Goal: Find specific page/section: Find specific page/section

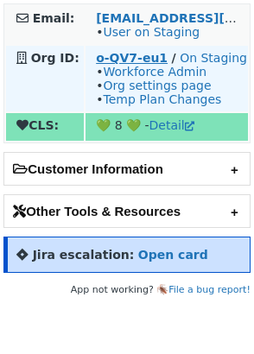
click at [125, 59] on strong "o-QV7-eu1" at bounding box center [132, 58] width 72 height 14
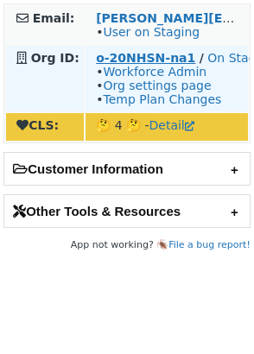
click at [147, 58] on strong "o-20NHSN-na1" at bounding box center [145, 58] width 99 height 14
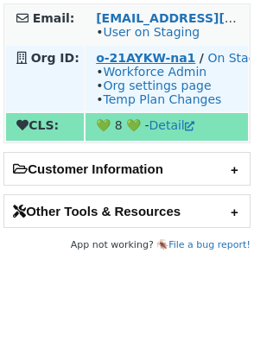
click at [148, 57] on strong "o-21AYKW-na1" at bounding box center [145, 58] width 99 height 14
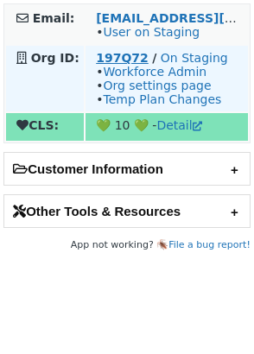
click at [123, 60] on strong "197Q72" at bounding box center [122, 58] width 53 height 14
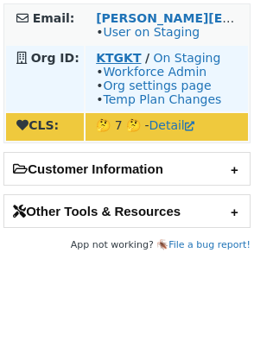
click at [117, 60] on strong "KTGKT" at bounding box center [118, 58] width 45 height 14
